Goal: Information Seeking & Learning: Learn about a topic

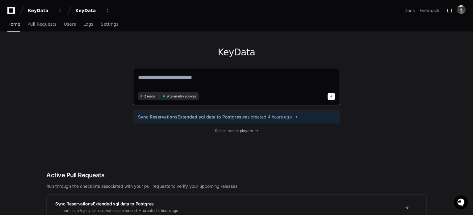
click at [199, 79] on textarea at bounding box center [236, 81] width 197 height 17
type textarea "*"
type textarea "**********"
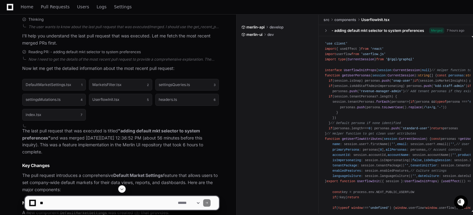
scroll to position [124, 0]
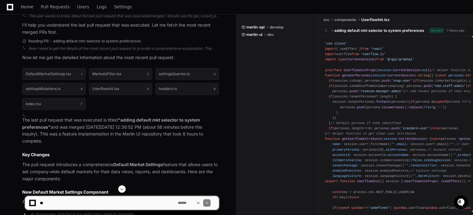
click at [37, 161] on p "The pull request introduces a comprehensive Default Market Settings feature tha…" at bounding box center [120, 171] width 197 height 21
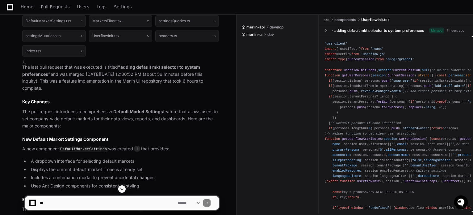
scroll to position [185, 0]
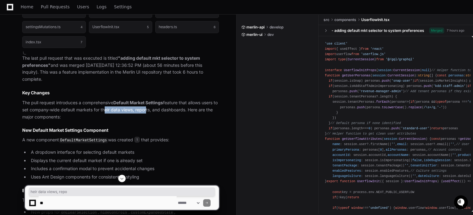
drag, startPoint x: 108, startPoint y: 108, endPoint x: 158, endPoint y: 108, distance: 50.0
click at [152, 108] on p "The pull request introduces a comprehensive Default Market Settings feature tha…" at bounding box center [120, 109] width 197 height 21
drag, startPoint x: 163, startPoint y: 108, endPoint x: 198, endPoint y: 108, distance: 34.3
click at [196, 108] on p "The pull request introduces a comprehensive Default Market Settings feature tha…" at bounding box center [120, 109] width 197 height 21
drag, startPoint x: 201, startPoint y: 108, endPoint x: 212, endPoint y: 108, distance: 10.8
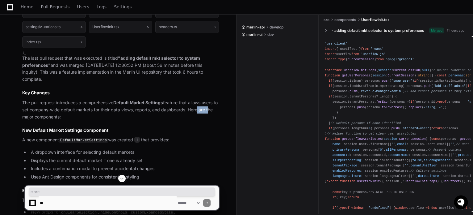
click at [212, 108] on p "The pull request introduces a comprehensive Default Market Settings feature tha…" at bounding box center [120, 109] width 197 height 21
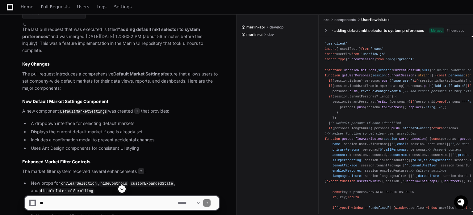
scroll to position [247, 0]
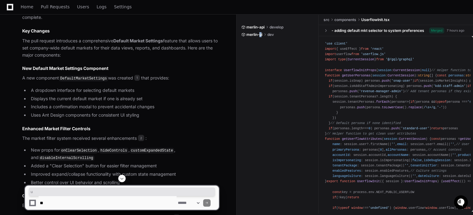
click at [261, 33] on span "merlin-ui" at bounding box center [255, 34] width 16 height 5
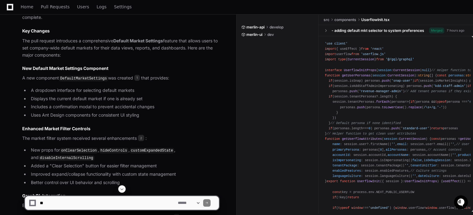
click at [264, 34] on span at bounding box center [265, 35] width 4 height 4
click at [272, 34] on span "dev" at bounding box center [271, 34] width 6 height 5
click at [272, 26] on span "develop" at bounding box center [277, 27] width 14 height 5
click at [326, 30] on span at bounding box center [326, 30] width 4 height 4
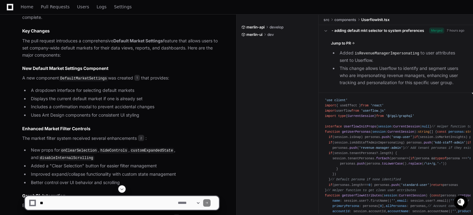
click at [326, 30] on span at bounding box center [326, 30] width 4 height 4
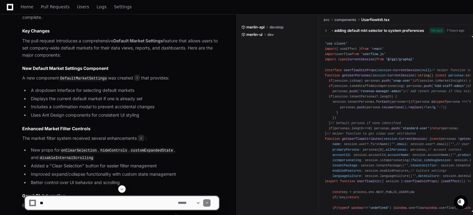
click at [326, 30] on span at bounding box center [326, 30] width 4 height 4
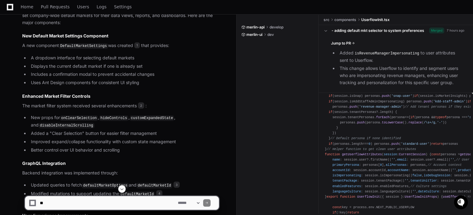
scroll to position [309, 0]
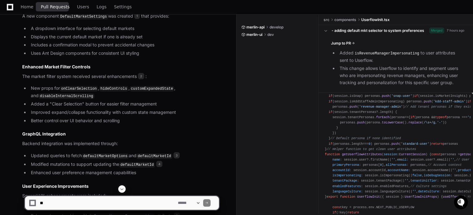
click at [61, 6] on span "Pull Requests" at bounding box center [55, 7] width 29 height 4
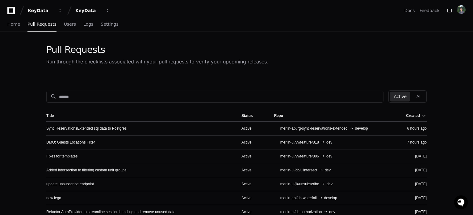
drag, startPoint x: 317, startPoint y: 169, endPoint x: 281, endPoint y: 171, distance: 35.6
click at [281, 171] on span "merlin-ui/cb/uiintersect" at bounding box center [298, 169] width 37 height 5
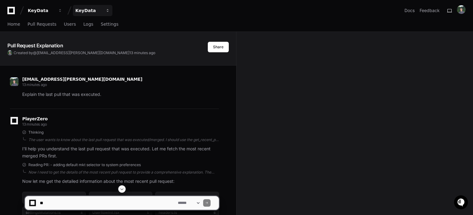
click at [54, 13] on div "KeyData" at bounding box center [41, 10] width 27 height 6
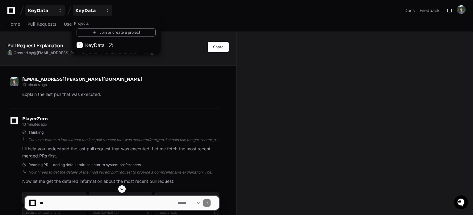
click at [46, 6] on button "KeyData" at bounding box center [45, 10] width 40 height 11
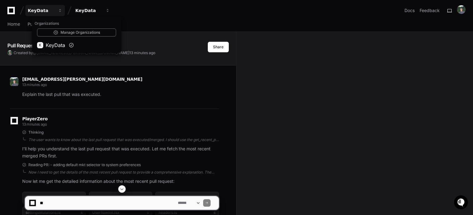
click at [163, 37] on div "Pull Request Explanation Created by @ [EMAIL_ADDRESS][PERSON_NAME][DOMAIN_NAME]…" at bounding box center [118, 43] width 236 height 23
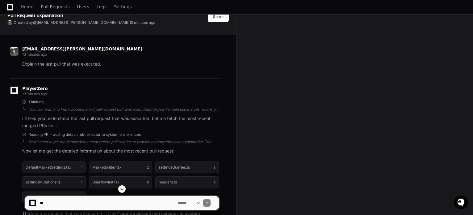
scroll to position [93, 0]
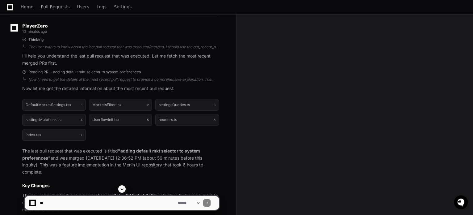
click at [96, 210] on div "**********" at bounding box center [122, 200] width 195 height 30
click at [93, 204] on textarea at bounding box center [108, 203] width 138 height 14
type textarea "**********"
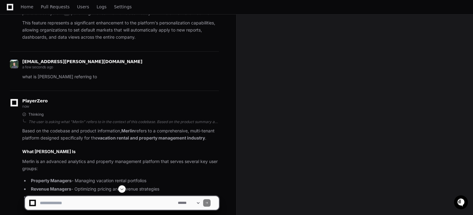
scroll to position [580, 0]
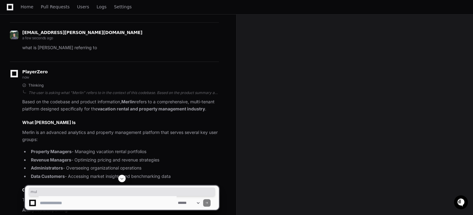
drag, startPoint x: 192, startPoint y: 107, endPoint x: 205, endPoint y: 106, distance: 13.0
click at [204, 106] on p "Based on the codebase and product information, Merlin refers to a comprehensive…" at bounding box center [120, 105] width 197 height 14
click at [65, 125] on h2 "What [PERSON_NAME] Is" at bounding box center [120, 122] width 197 height 6
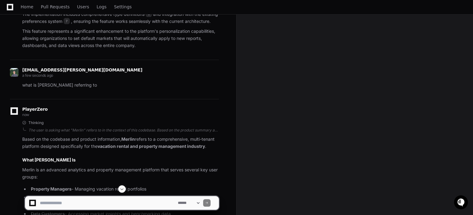
scroll to position [553, 0]
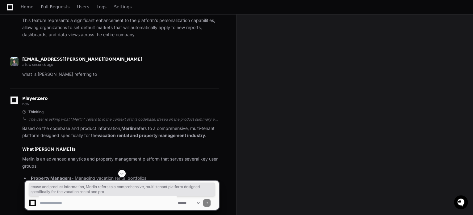
drag, startPoint x: 57, startPoint y: 134, endPoint x: 186, endPoint y: 146, distance: 129.3
click at [170, 139] on p "Based on the codebase and product information, Merlin refers to a comprehensive…" at bounding box center [120, 132] width 197 height 14
click at [191, 138] on strong "vacation rental and property management industry" at bounding box center [152, 135] width 108 height 5
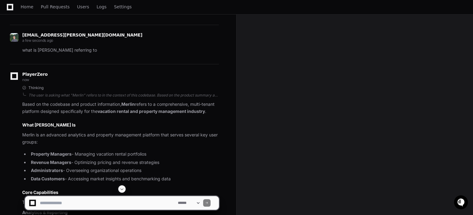
scroll to position [584, 0]
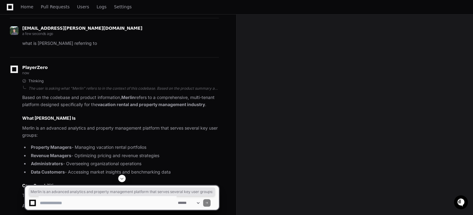
drag, startPoint x: 22, startPoint y: 133, endPoint x: 44, endPoint y: 141, distance: 23.0
click at [44, 139] on p "Merlin is an advanced analytics and property management platform that serves se…" at bounding box center [120, 131] width 197 height 14
copy p "Merlin is an advanced analytics and property management platform that serves se…"
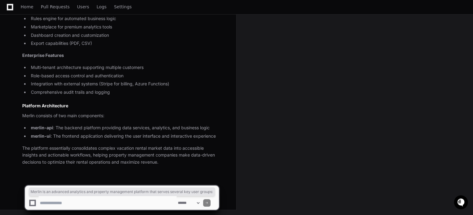
scroll to position [893, 0]
drag, startPoint x: 30, startPoint y: 116, endPoint x: 95, endPoint y: 124, distance: 65.6
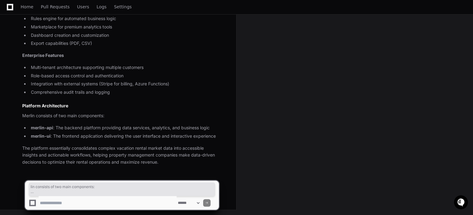
click at [126, 118] on p "Merlin consists of two main components:" at bounding box center [120, 115] width 197 height 7
